Goal: Transaction & Acquisition: Obtain resource

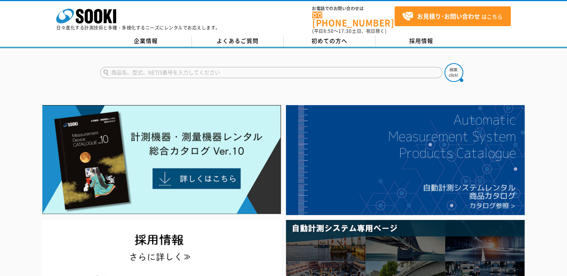
type input "い"
type input "IPLEX G"
click at [454, 70] on img at bounding box center [453, 72] width 19 height 19
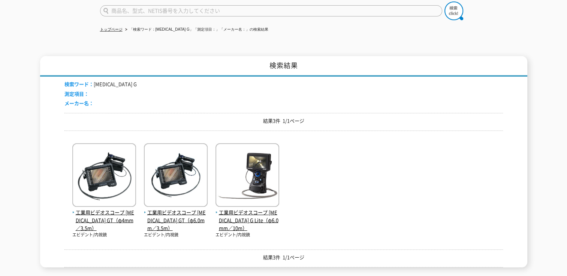
scroll to position [66, 0]
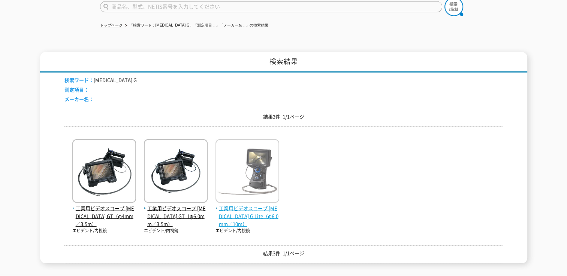
click at [246, 206] on span "工業用ビデオスコープ IPLEX G Lite（φ6.0mm／10m）" at bounding box center [247, 216] width 64 height 23
